Goal: Task Accomplishment & Management: Manage account settings

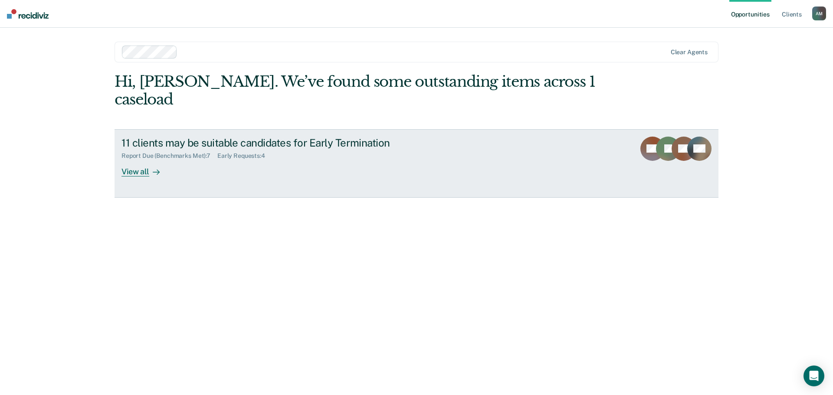
click at [132, 160] on div "View all" at bounding box center [145, 168] width 49 height 17
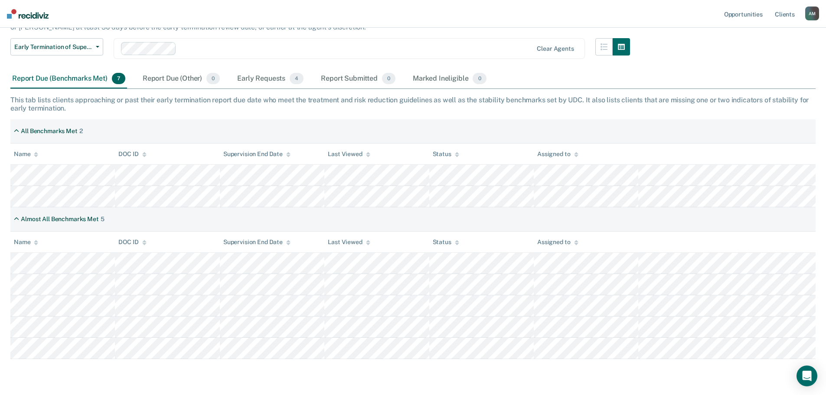
scroll to position [105, 0]
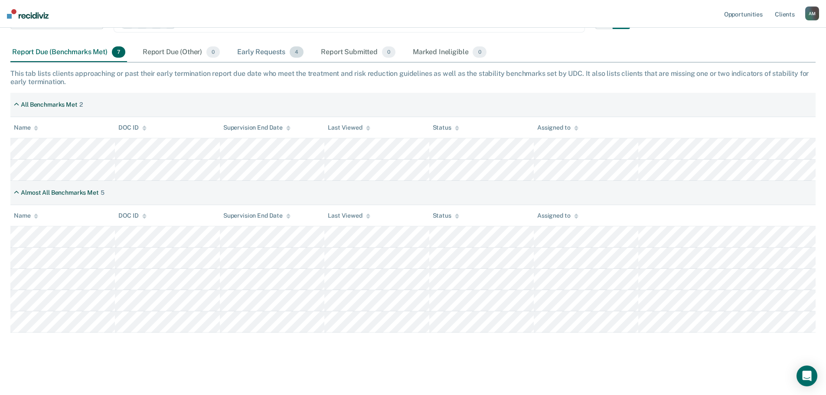
click at [258, 51] on div "Early Requests 4" at bounding box center [271, 52] width 70 height 19
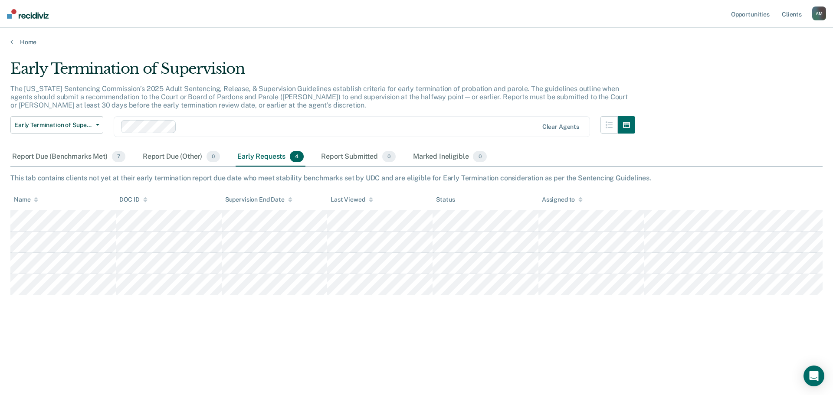
click at [818, 10] on div "A M" at bounding box center [819, 14] width 14 height 14
click at [770, 58] on link "Log Out" at bounding box center [784, 56] width 70 height 7
